Goal: Find specific page/section: Find specific page/section

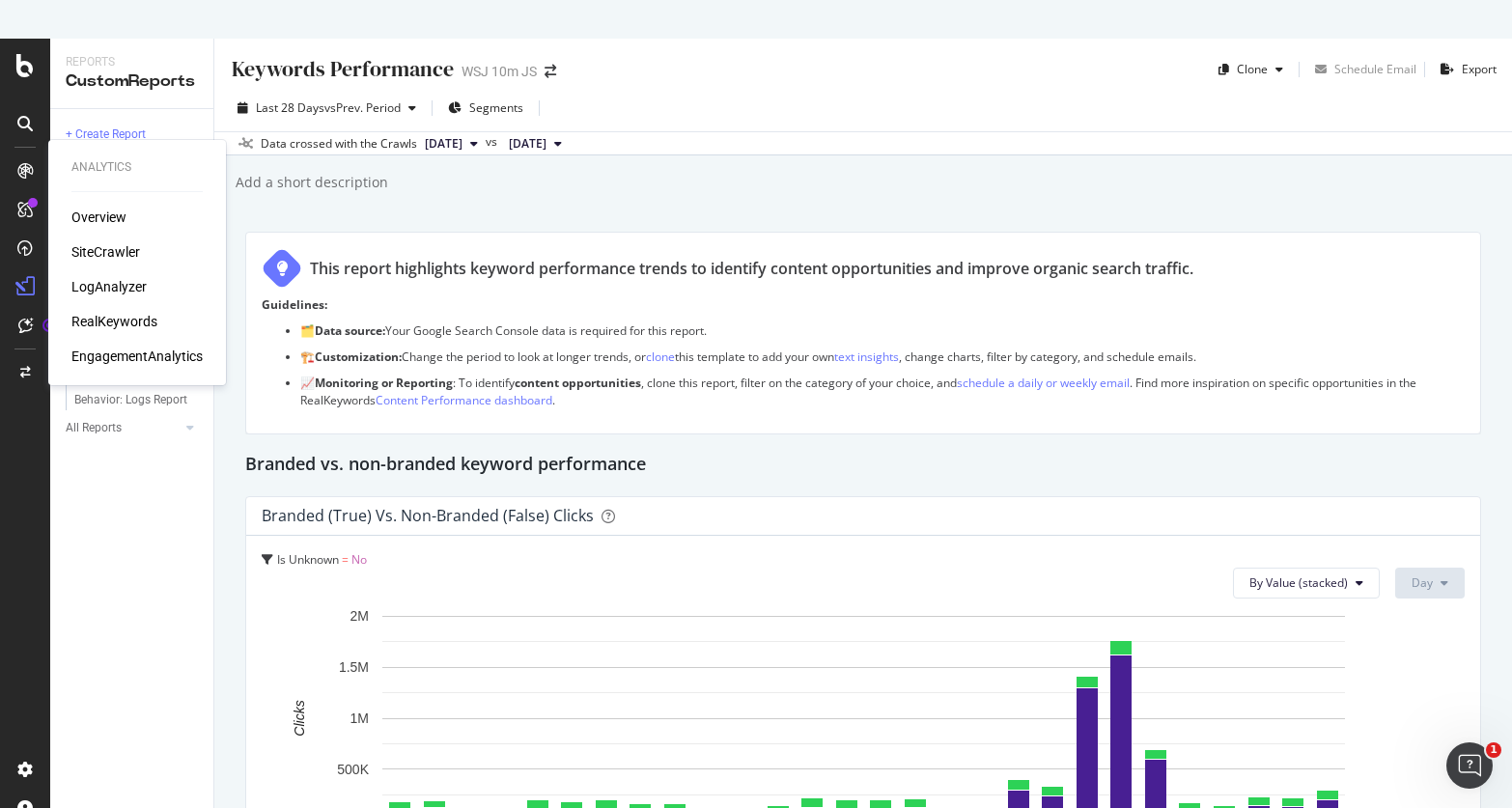
click at [92, 288] on div "LogAnalyzer" at bounding box center [109, 286] width 75 height 19
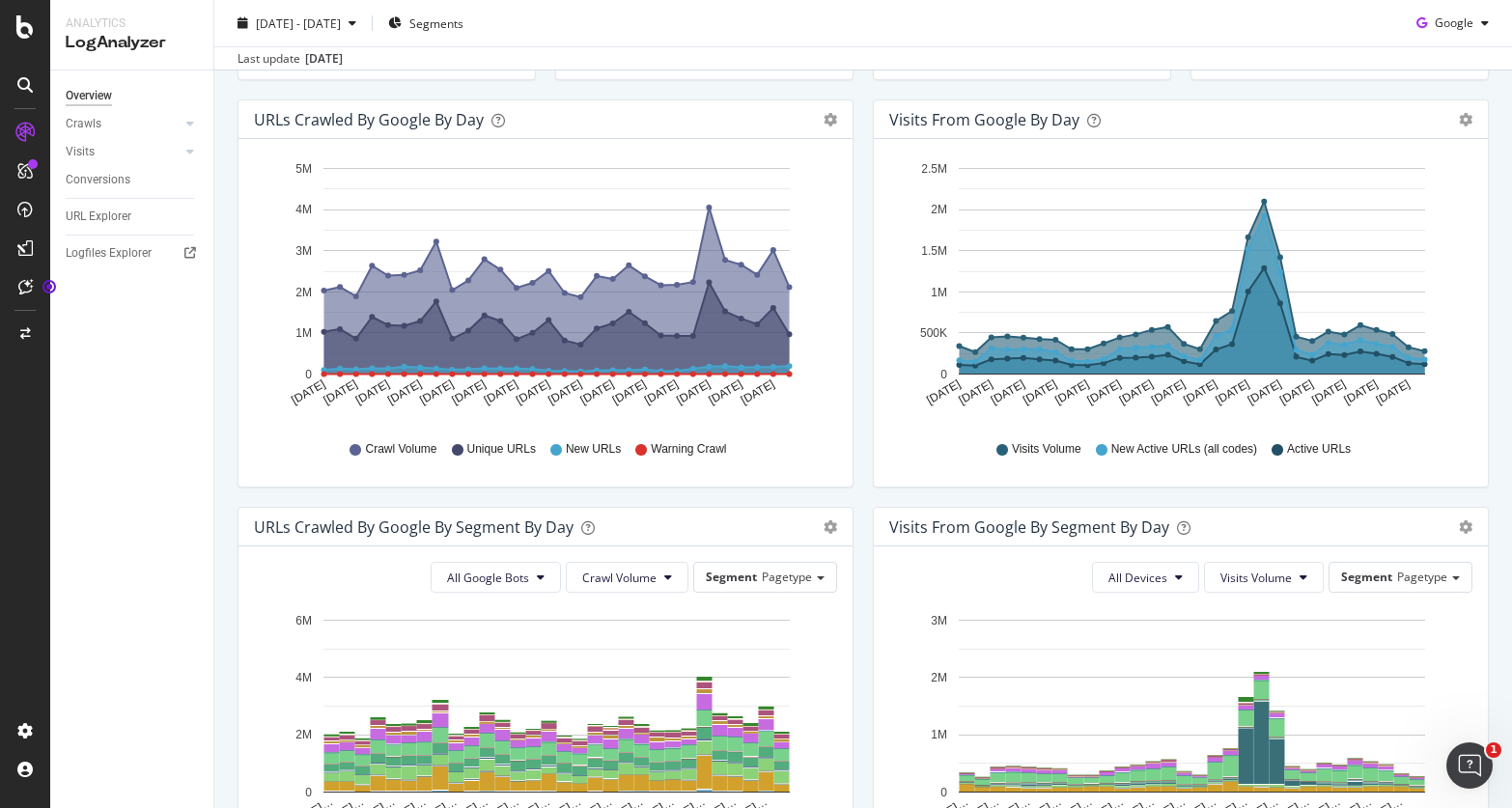
scroll to position [233, 0]
